Goal: Transaction & Acquisition: Download file/media

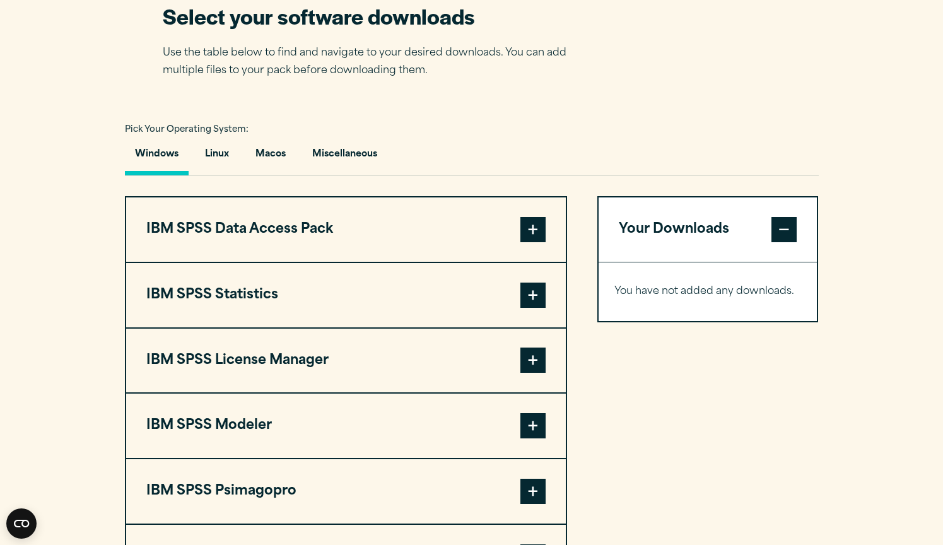
scroll to position [829, 0]
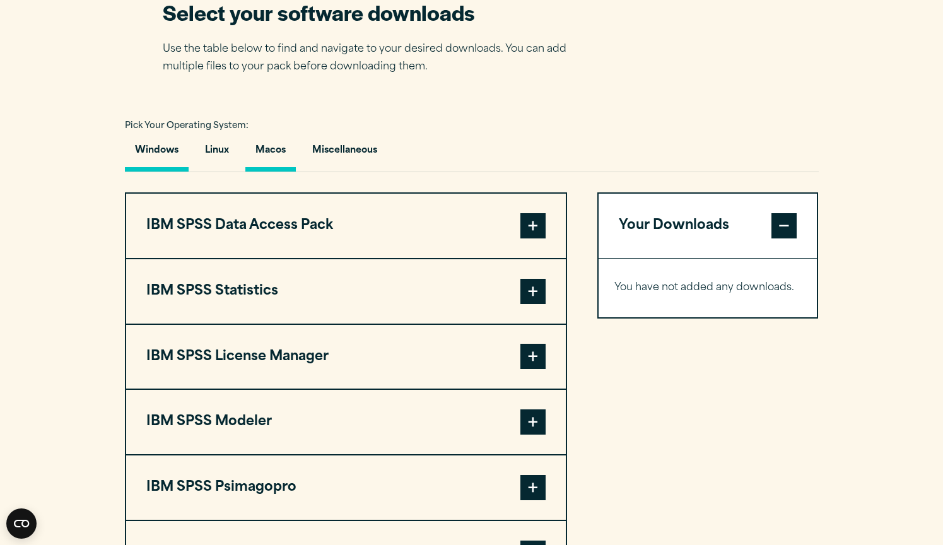
click at [279, 149] on button "Macos" at bounding box center [270, 154] width 50 height 36
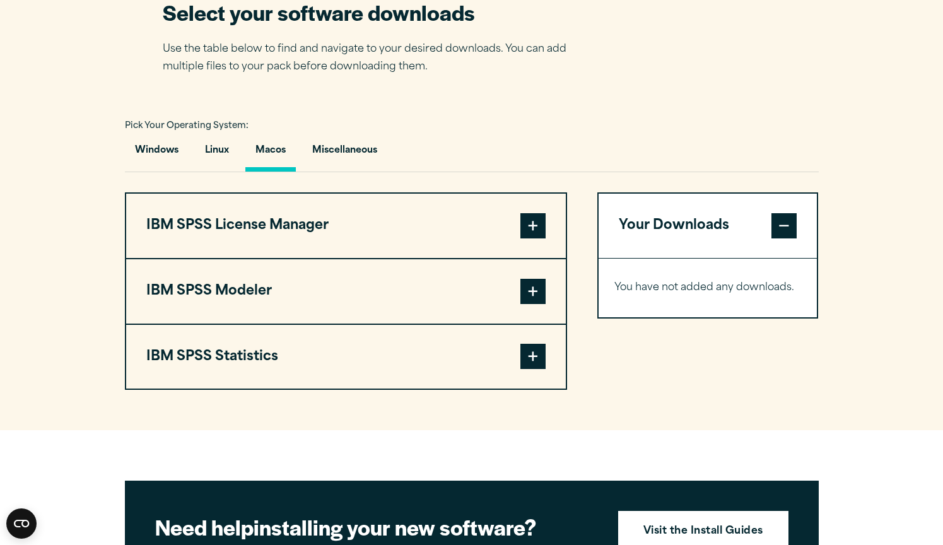
click at [535, 365] on span at bounding box center [532, 356] width 25 height 25
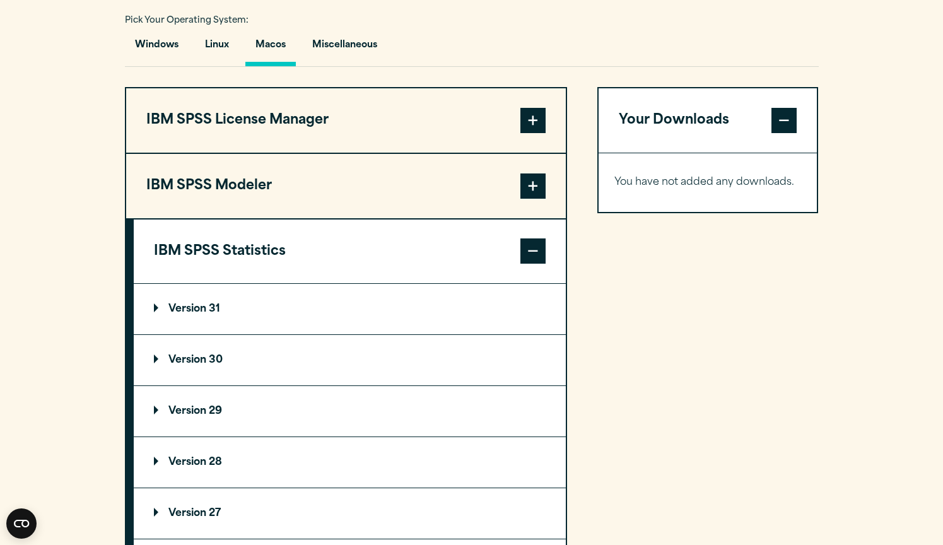
scroll to position [947, 0]
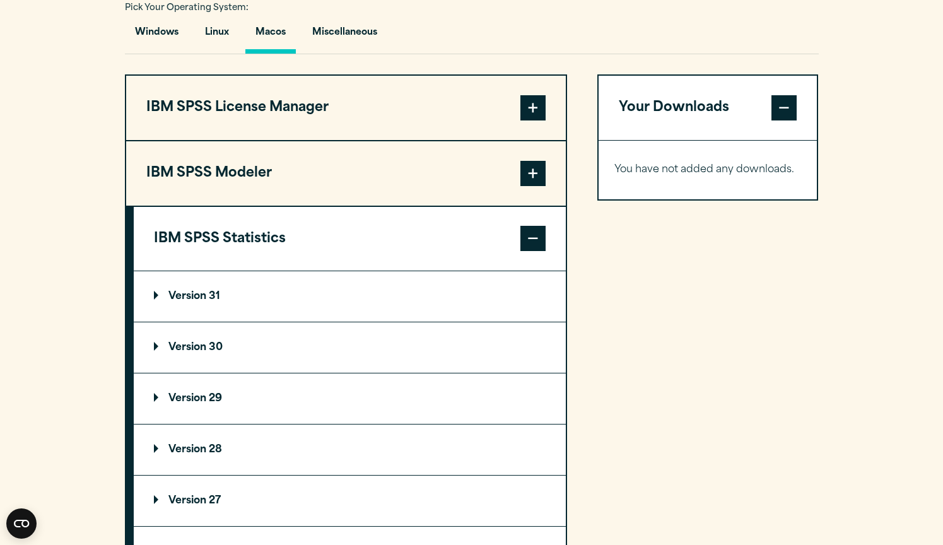
click at [214, 301] on p "Version 31" at bounding box center [187, 296] width 66 height 10
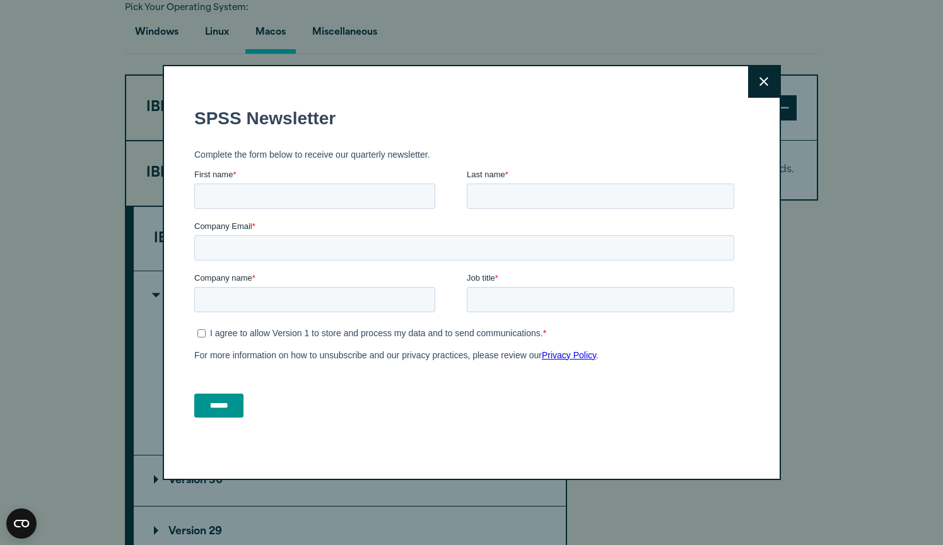
click at [764, 74] on button "Close" at bounding box center [764, 82] width 32 height 32
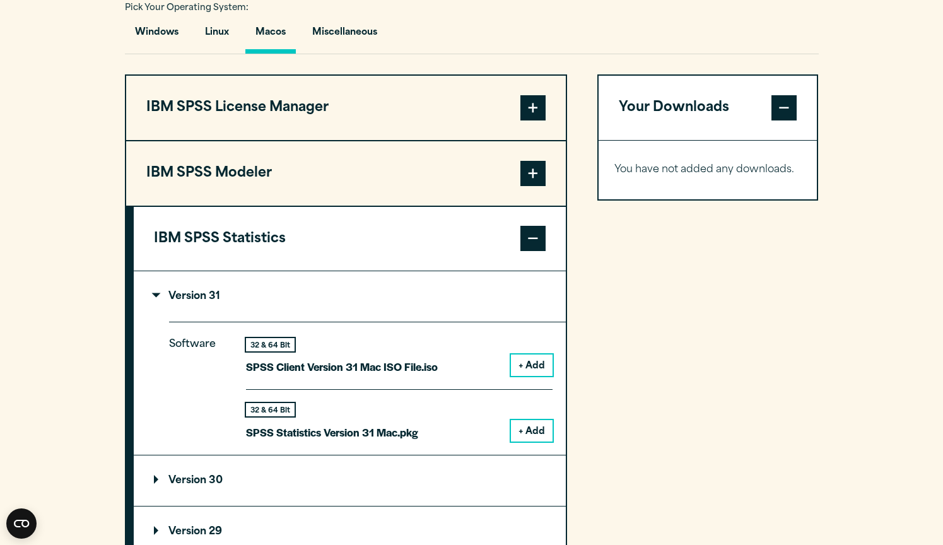
click at [532, 370] on button "+ Add" at bounding box center [532, 364] width 42 height 21
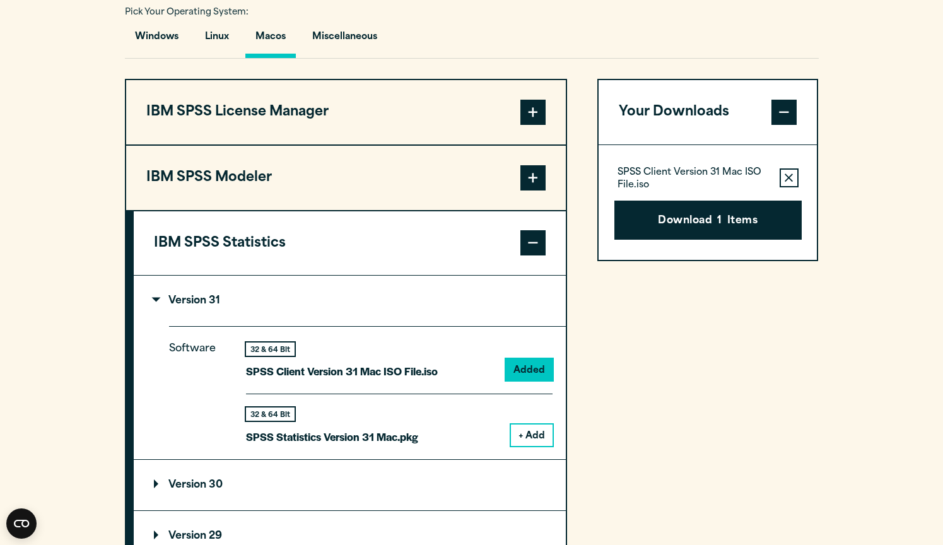
scroll to position [941, 0]
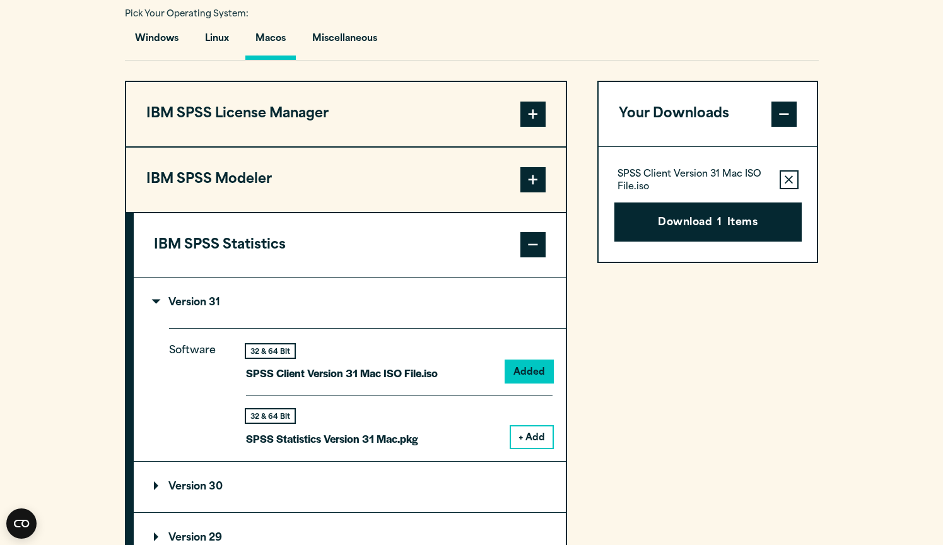
click at [535, 180] on span at bounding box center [532, 179] width 25 height 25
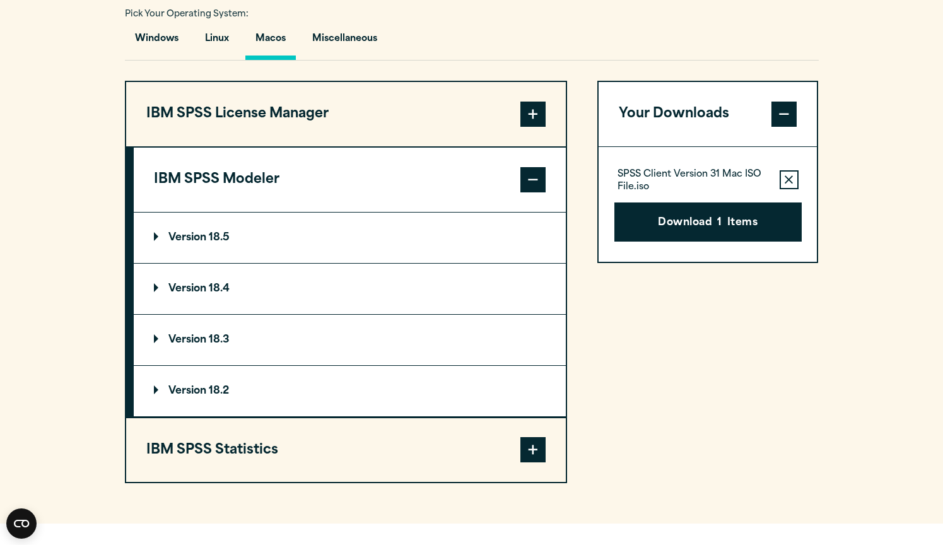
click at [219, 238] on p "Version 18.5" at bounding box center [192, 238] width 76 height 10
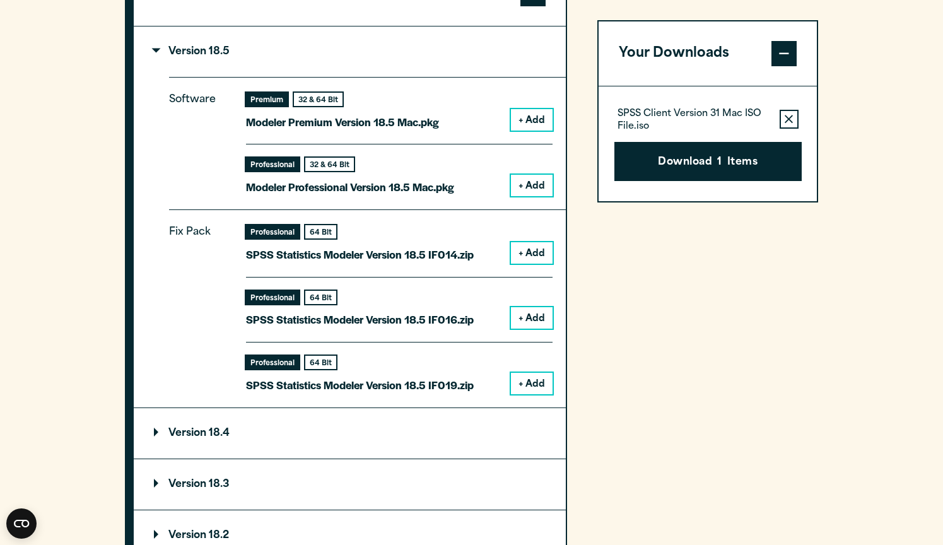
scroll to position [1131, 0]
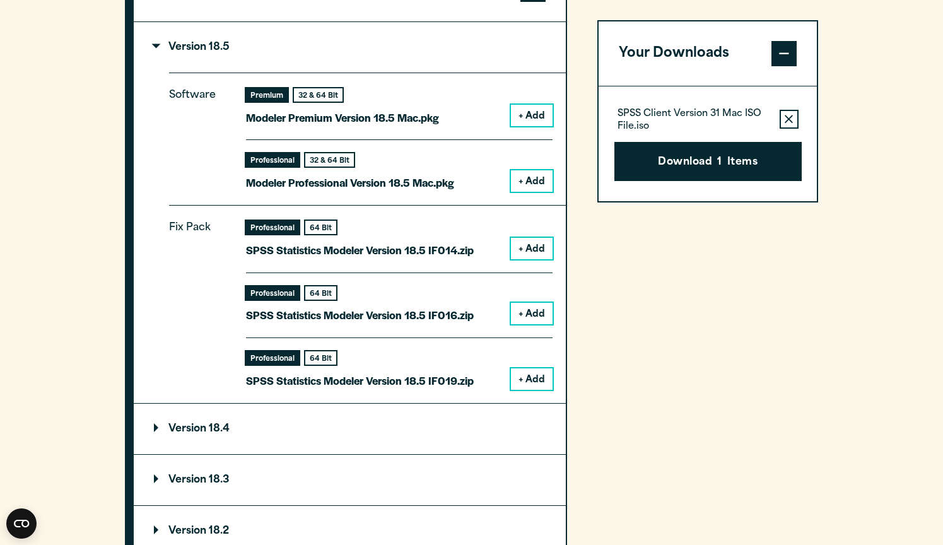
click at [532, 114] on button "+ Add" at bounding box center [532, 115] width 42 height 21
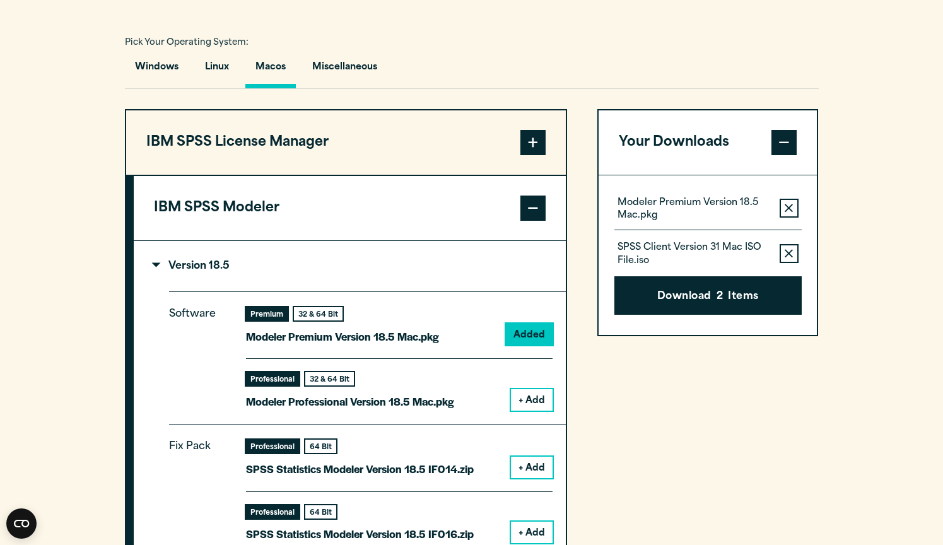
scroll to position [910, 0]
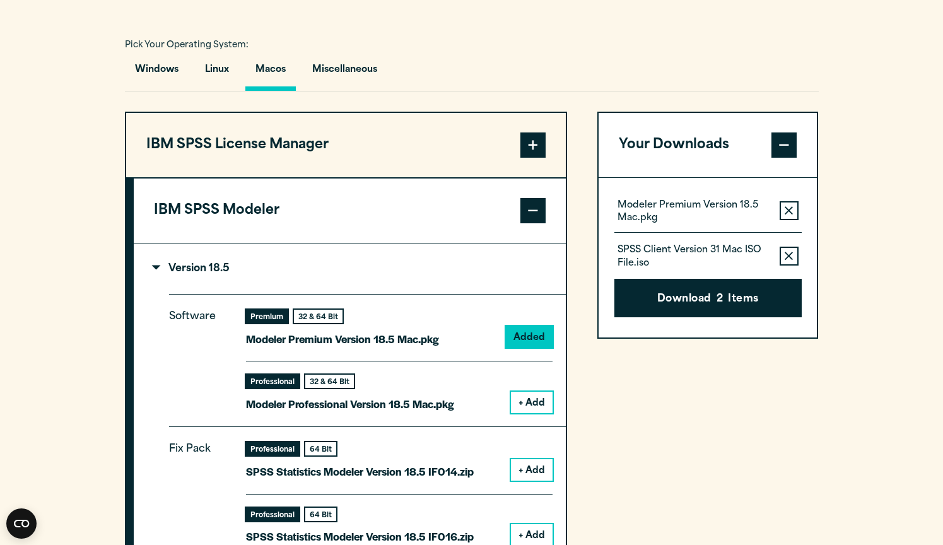
click at [526, 150] on span at bounding box center [532, 144] width 25 height 25
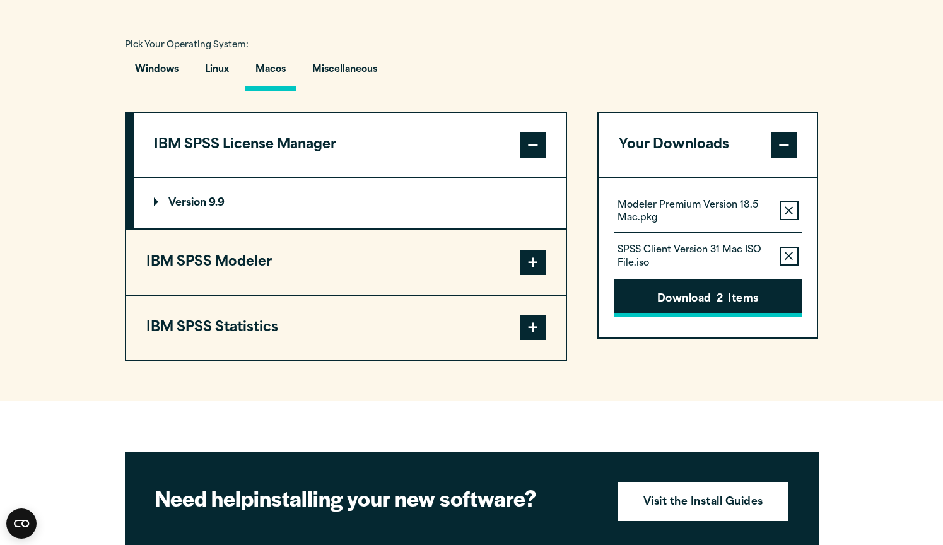
click at [647, 303] on button "Download 2 Items" at bounding box center [707, 298] width 187 height 39
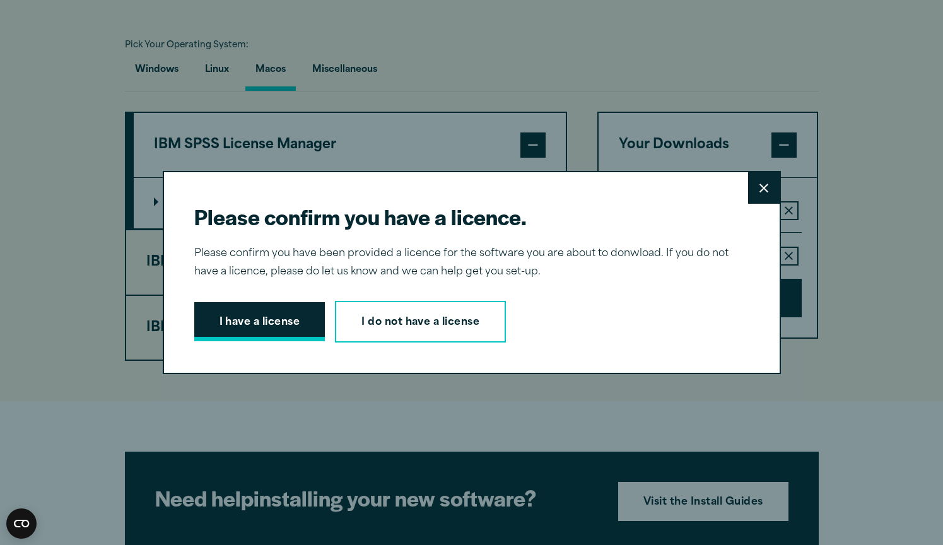
click at [274, 328] on button "I have a license" at bounding box center [259, 321] width 131 height 39
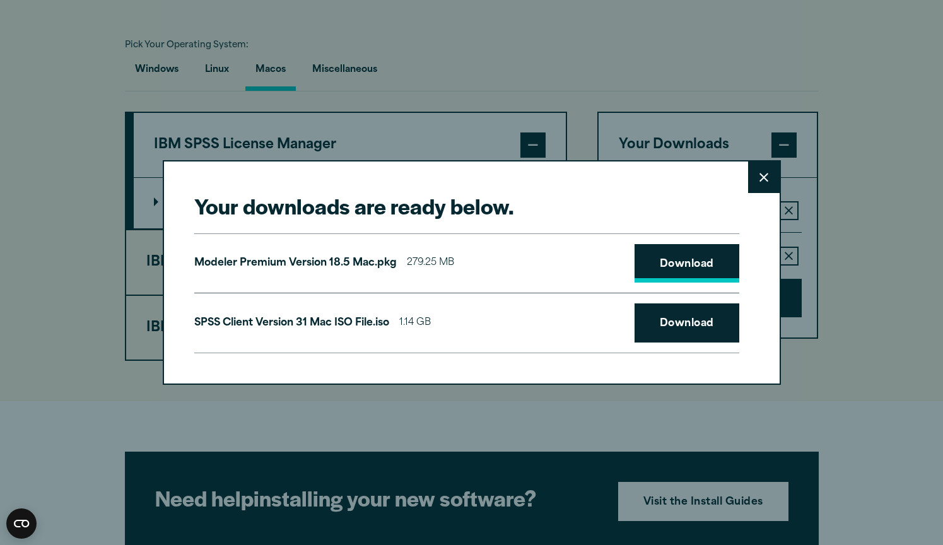
click at [674, 263] on link "Download" at bounding box center [686, 263] width 105 height 39
click at [679, 317] on link "Download" at bounding box center [686, 322] width 105 height 39
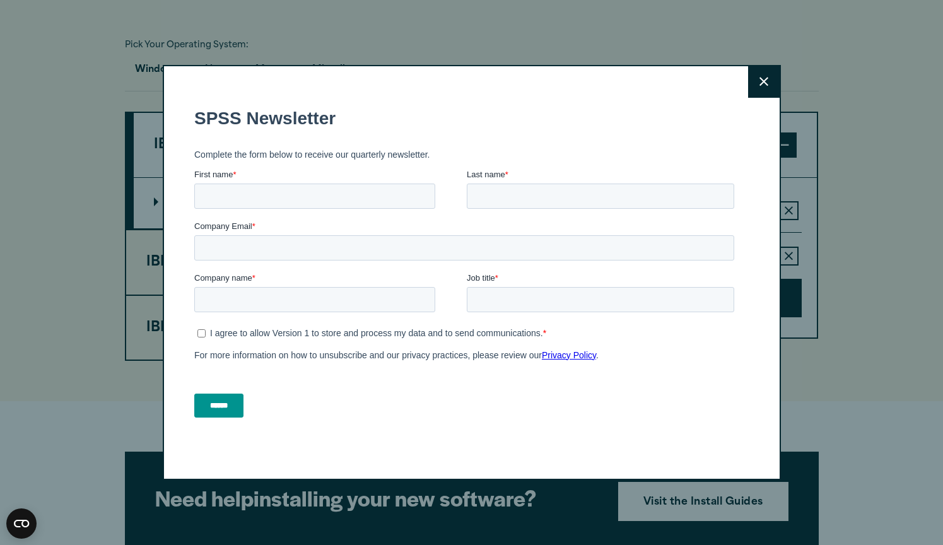
click at [756, 83] on button "Close" at bounding box center [764, 82] width 32 height 32
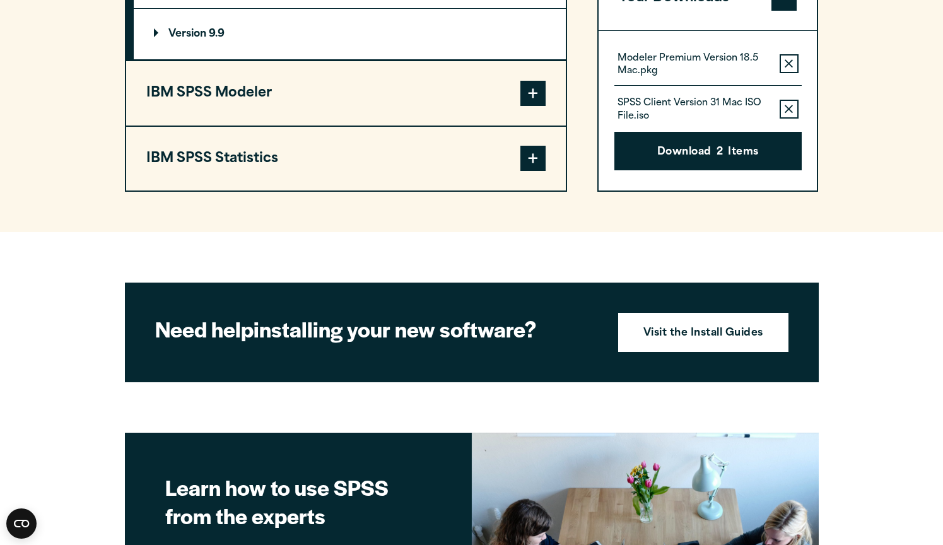
scroll to position [1100, 0]
